Goal: Task Accomplishment & Management: Manage account settings

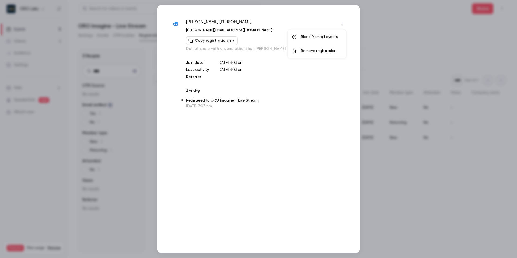
click at [310, 48] on div "Remove registration" at bounding box center [321, 50] width 41 height 5
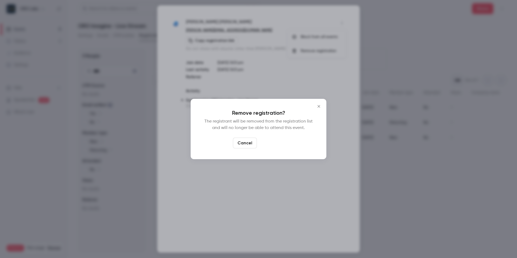
click at [276, 147] on button "Confirm" at bounding box center [271, 143] width 25 height 11
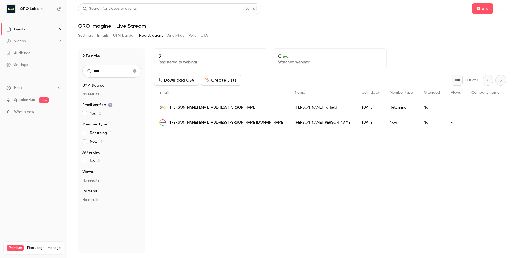
click at [132, 69] on icon "Clear search" at bounding box center [134, 71] width 4 height 4
click at [115, 72] on input "text" at bounding box center [111, 71] width 59 height 13
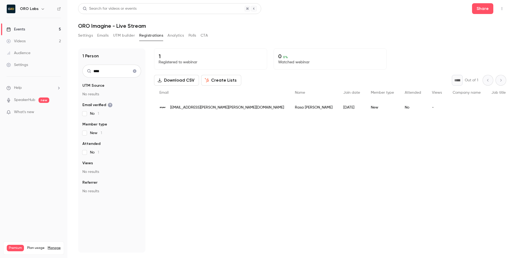
click at [208, 106] on span "[EMAIL_ADDRESS][PERSON_NAME][PERSON_NAME][DOMAIN_NAME]" at bounding box center [227, 108] width 114 height 6
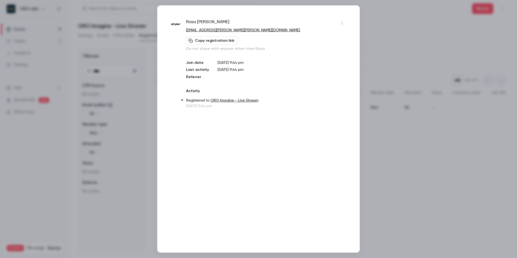
click at [341, 25] on button "button" at bounding box center [342, 23] width 9 height 9
click at [318, 50] on div "Remove registration" at bounding box center [321, 50] width 41 height 5
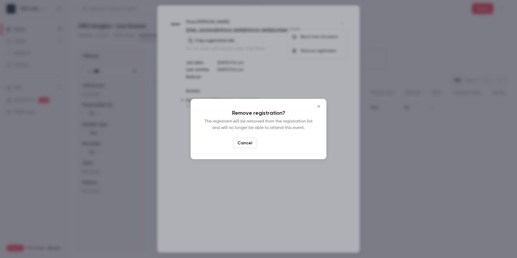
click at [270, 146] on button "Confirm" at bounding box center [271, 143] width 25 height 11
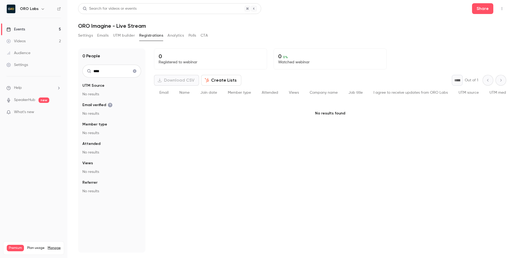
click at [118, 72] on input "****" at bounding box center [111, 71] width 59 height 13
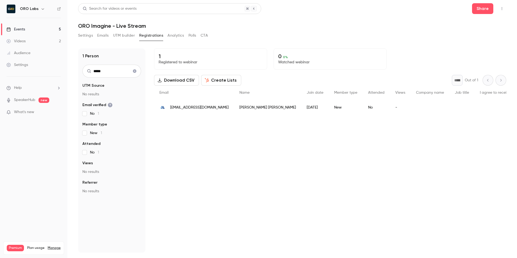
type input "******"
click at [118, 70] on input "******" at bounding box center [111, 71] width 59 height 13
type input "****"
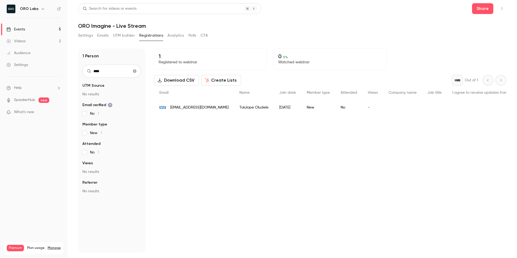
click at [192, 108] on span "[EMAIL_ADDRESS][DOMAIN_NAME]" at bounding box center [199, 108] width 58 height 6
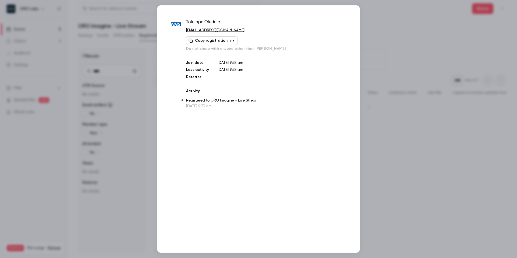
click at [340, 24] on icon "button" at bounding box center [342, 23] width 4 height 4
click at [314, 54] on li "Remove registration" at bounding box center [317, 51] width 58 height 14
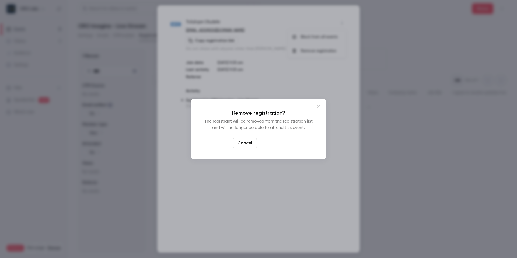
click at [273, 143] on button "Confirm" at bounding box center [271, 143] width 25 height 11
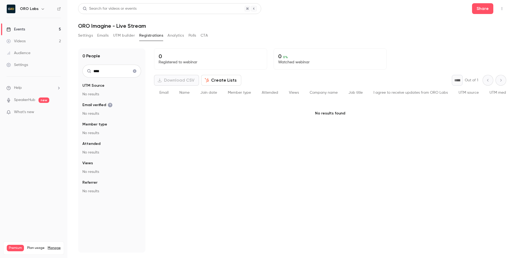
click at [135, 74] on button "Clear search" at bounding box center [134, 71] width 9 height 9
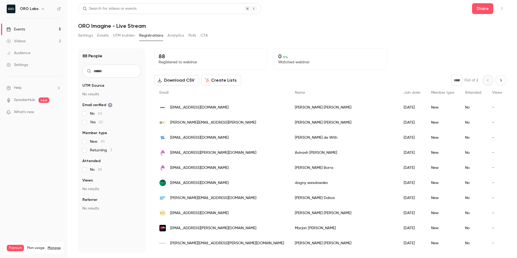
click at [117, 73] on input "text" at bounding box center [111, 71] width 59 height 13
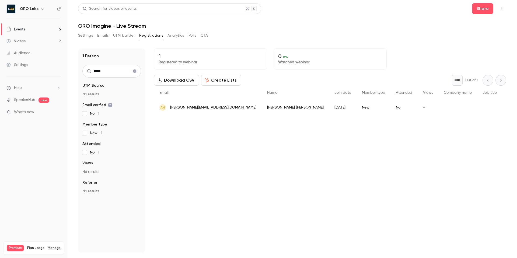
type input "*****"
click at [199, 111] on div "AN [PERSON_NAME][EMAIL_ADDRESS][DOMAIN_NAME]" at bounding box center [208, 107] width 108 height 15
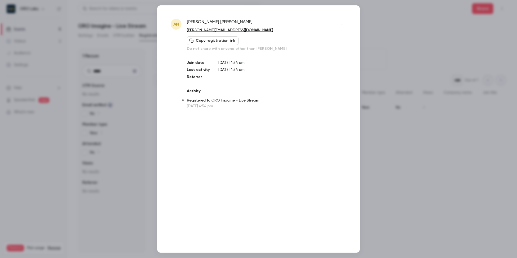
click at [343, 26] on button "button" at bounding box center [342, 23] width 9 height 9
click at [321, 50] on div "Remove registration" at bounding box center [321, 50] width 41 height 5
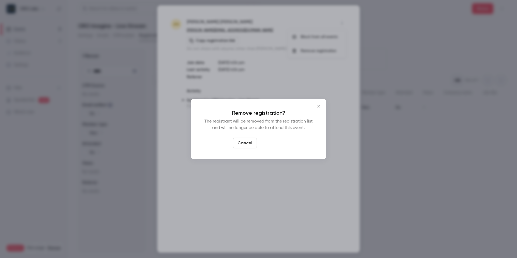
click at [270, 145] on button "Confirm" at bounding box center [271, 143] width 25 height 11
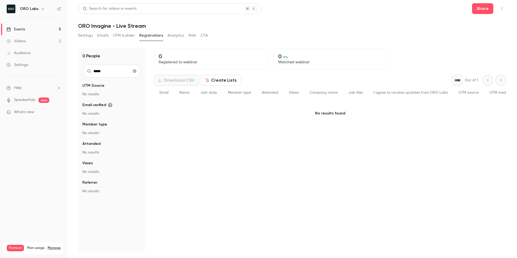
click at [135, 69] on icon "Clear search" at bounding box center [134, 71] width 4 height 4
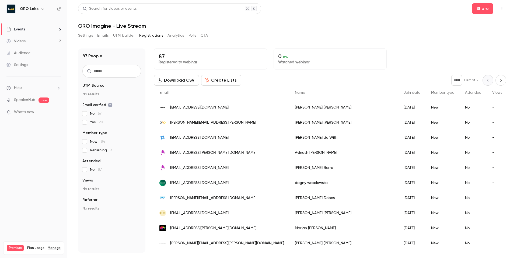
click at [112, 71] on input "text" at bounding box center [111, 71] width 59 height 13
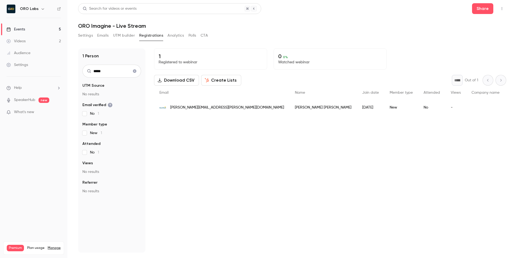
click at [199, 106] on span "[PERSON_NAME][EMAIL_ADDRESS][PERSON_NAME][DOMAIN_NAME]" at bounding box center [227, 108] width 114 height 6
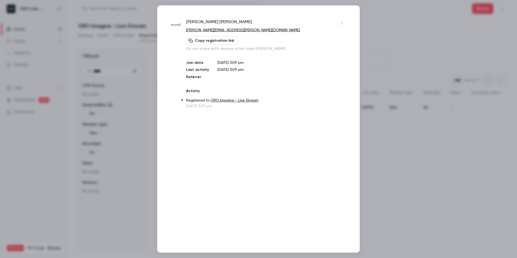
click at [342, 22] on icon "button" at bounding box center [342, 23] width 4 height 4
click at [314, 51] on div "Remove registration" at bounding box center [321, 50] width 41 height 5
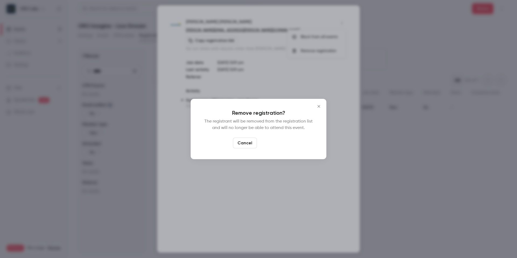
click at [275, 144] on button "Confirm" at bounding box center [271, 143] width 25 height 11
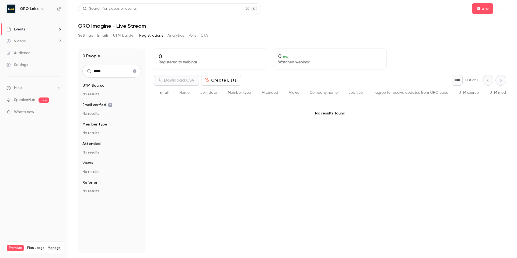
click at [112, 68] on input "****" at bounding box center [111, 71] width 59 height 13
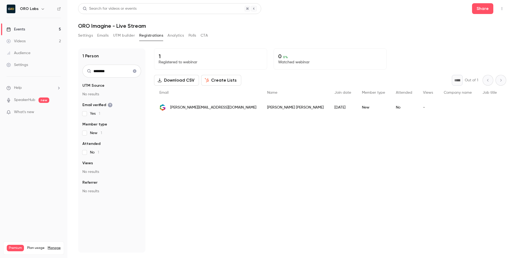
type input "*******"
click at [210, 108] on span "[PERSON_NAME][EMAIL_ADDRESS][DOMAIN_NAME]" at bounding box center [213, 108] width 86 height 6
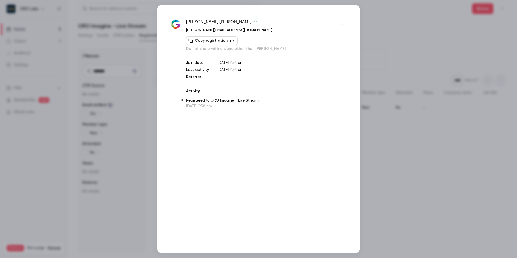
click at [345, 22] on button "button" at bounding box center [342, 23] width 9 height 9
click at [309, 49] on div "Remove registration" at bounding box center [321, 50] width 41 height 5
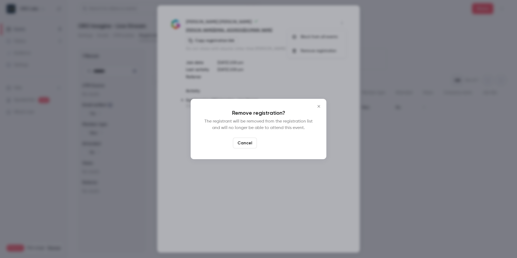
click at [277, 145] on button "Confirm" at bounding box center [271, 143] width 25 height 11
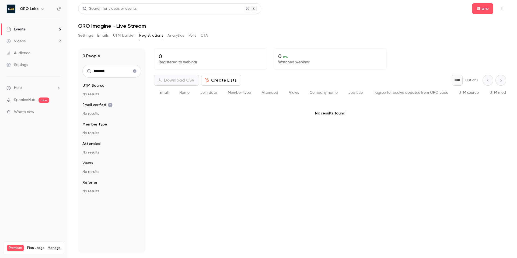
click at [134, 70] on icon "Clear search" at bounding box center [134, 70] width 3 height 3
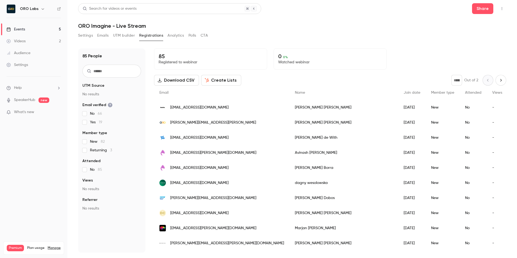
click at [367, 39] on div "Settings Emails UTM builder Registrations Analytics Polls CTA" at bounding box center [292, 36] width 428 height 11
